Goal: Understand process/instructions: Learn how to perform a task or action

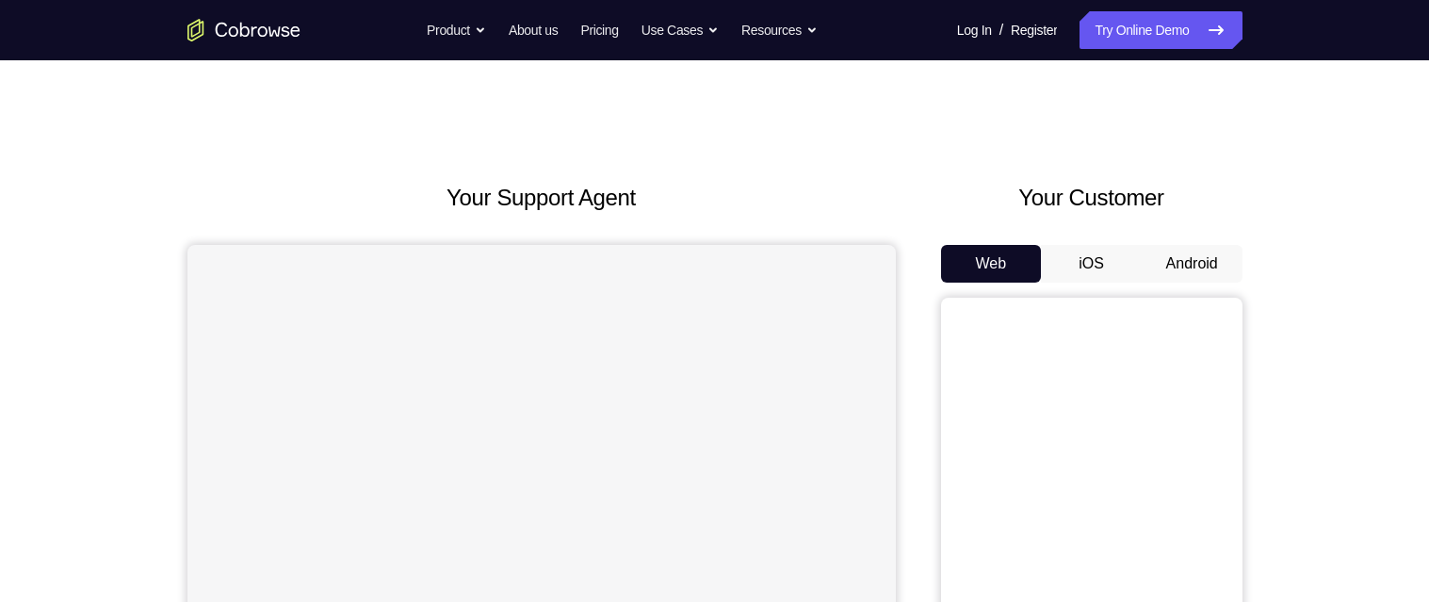
click at [1183, 261] on button "Android" at bounding box center [1192, 264] width 101 height 38
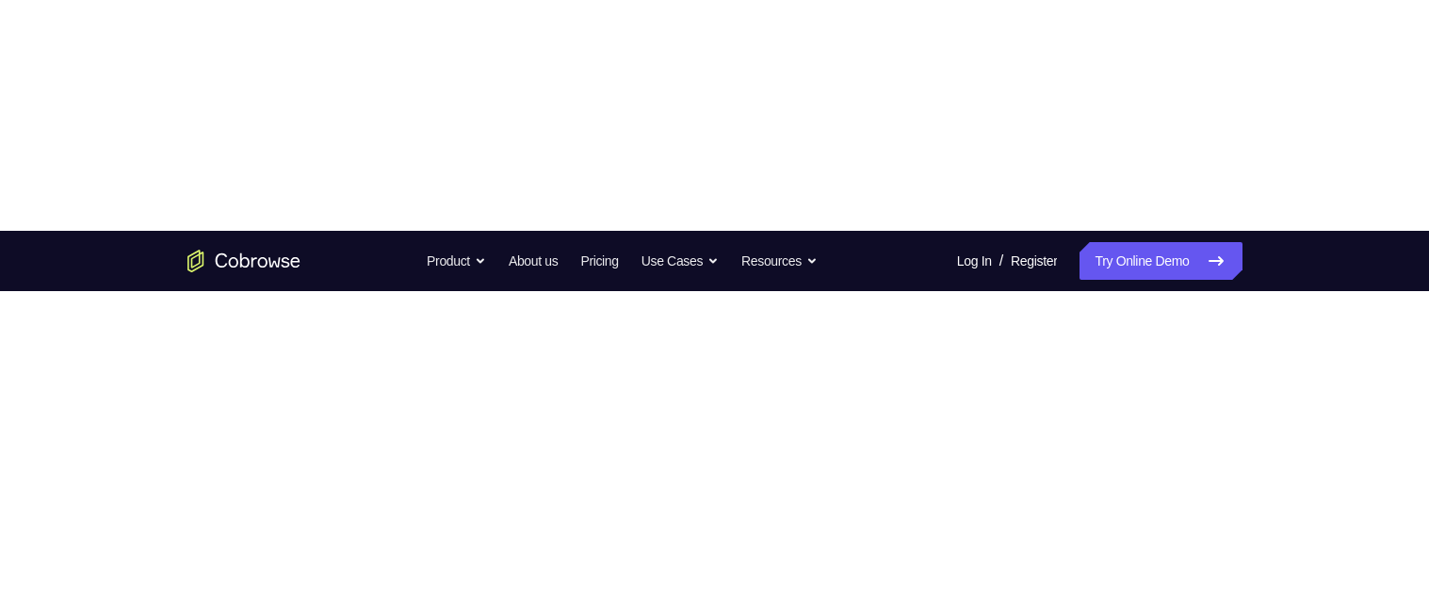
scroll to position [201, 0]
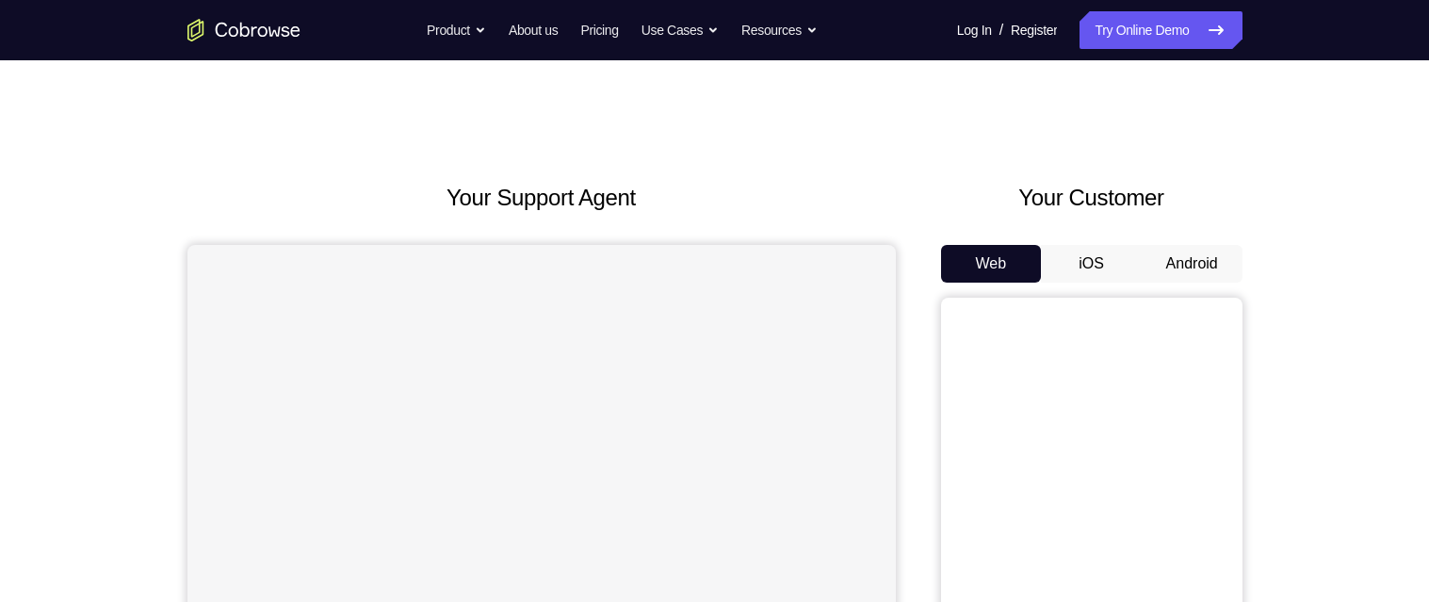
click at [1187, 259] on button "Android" at bounding box center [1192, 264] width 101 height 38
click at [1197, 263] on button "Android" at bounding box center [1192, 264] width 101 height 38
